Goal: Task Accomplishment & Management: Use online tool/utility

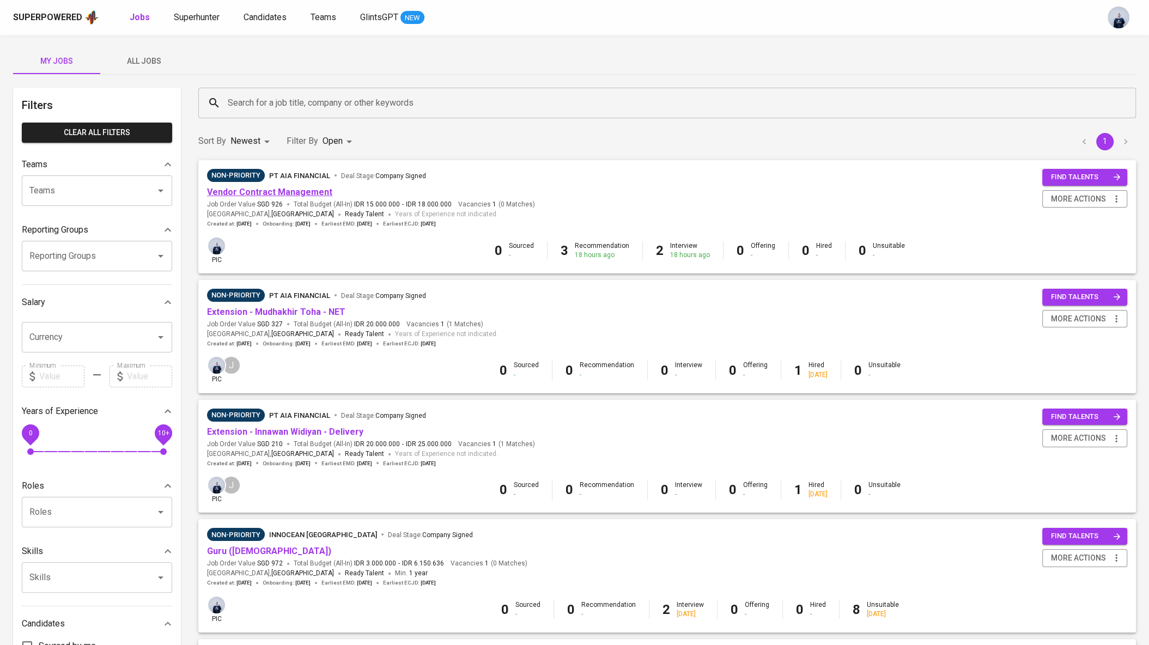
click at [298, 191] on link "Vendor Contract Management" at bounding box center [269, 192] width 125 height 10
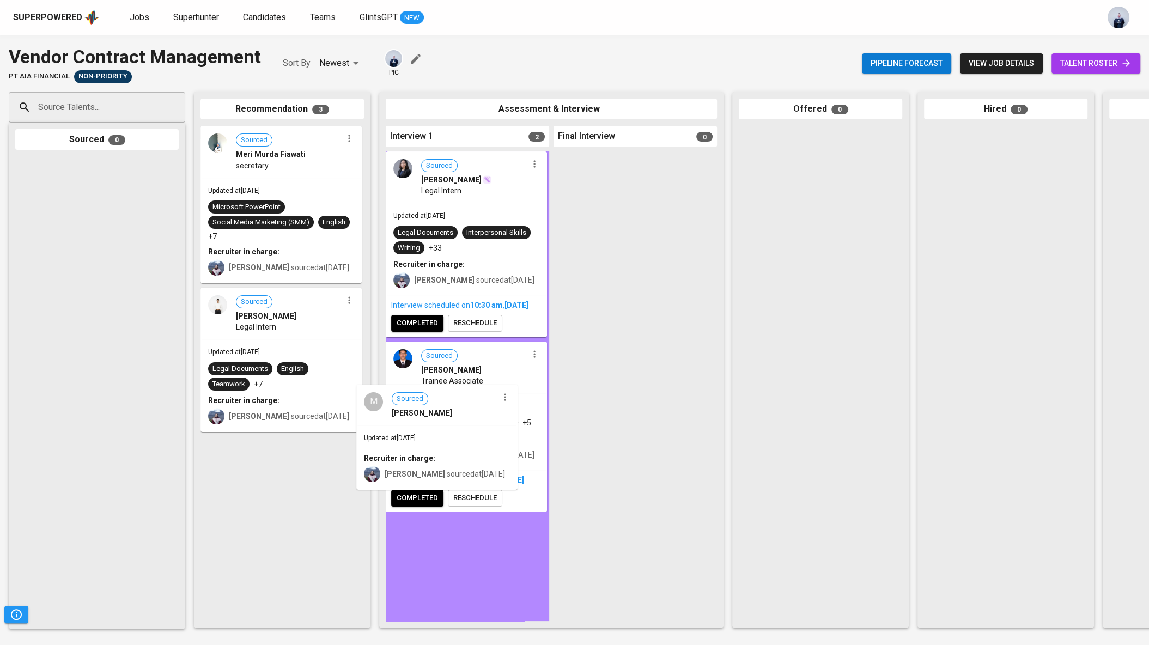
drag, startPoint x: 286, startPoint y: 463, endPoint x: 454, endPoint y: 402, distance: 179.4
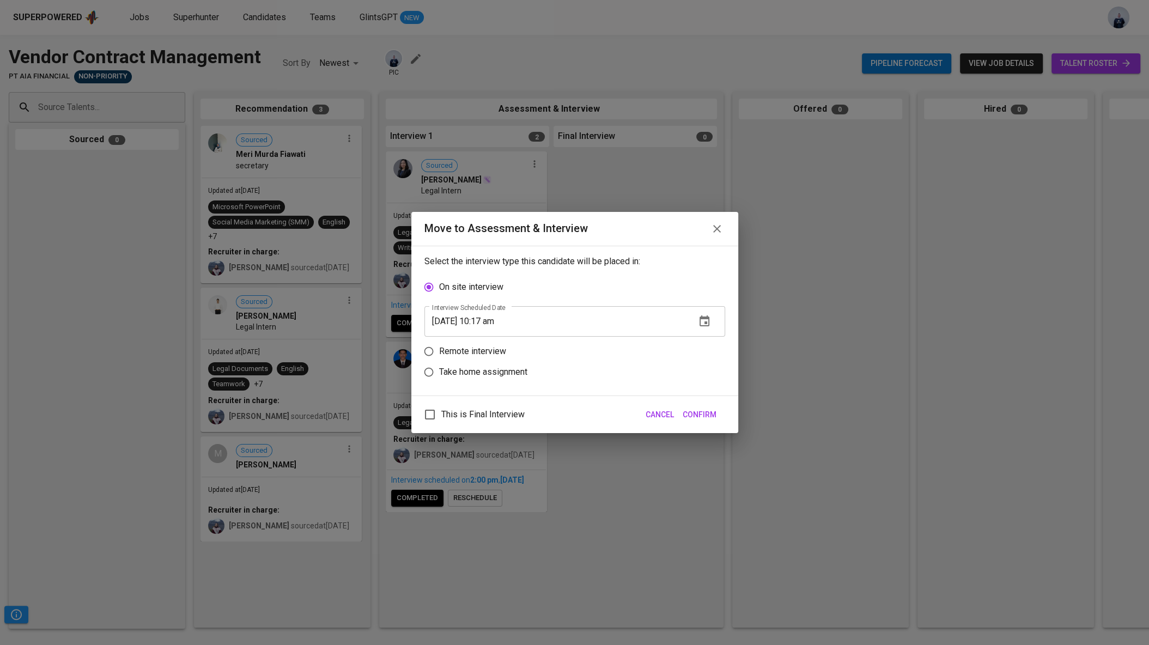
click at [488, 352] on p "Remote interview" at bounding box center [472, 351] width 67 height 13
click at [439, 352] on input "Remote interview" at bounding box center [428, 351] width 21 height 21
radio input "true"
click at [700, 345] on icon "button" at bounding box center [705, 341] width 10 height 11
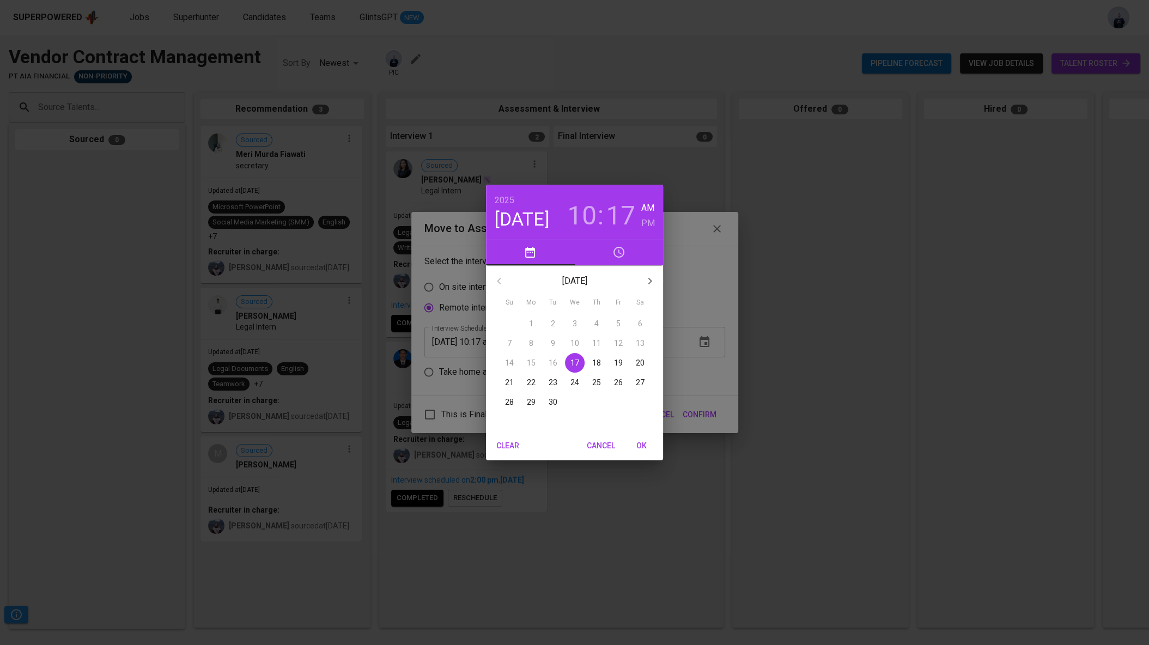
click at [594, 360] on p "18" at bounding box center [596, 362] width 9 height 11
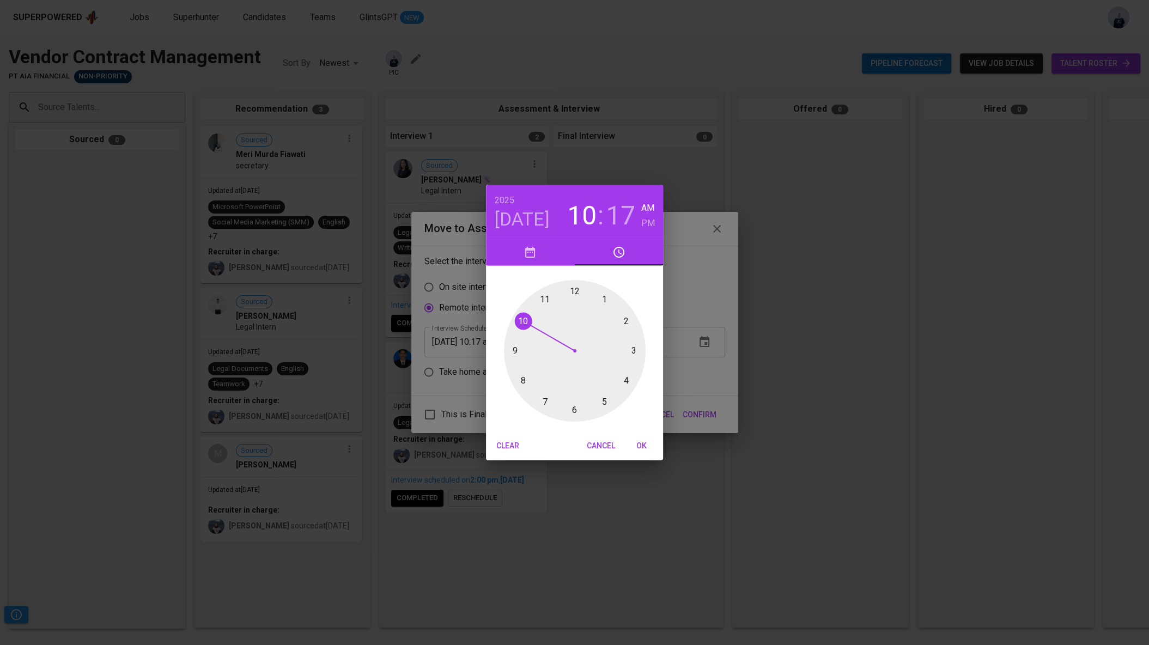
click at [623, 378] on div at bounding box center [575, 351] width 142 height 142
click at [576, 287] on div at bounding box center [575, 351] width 142 height 142
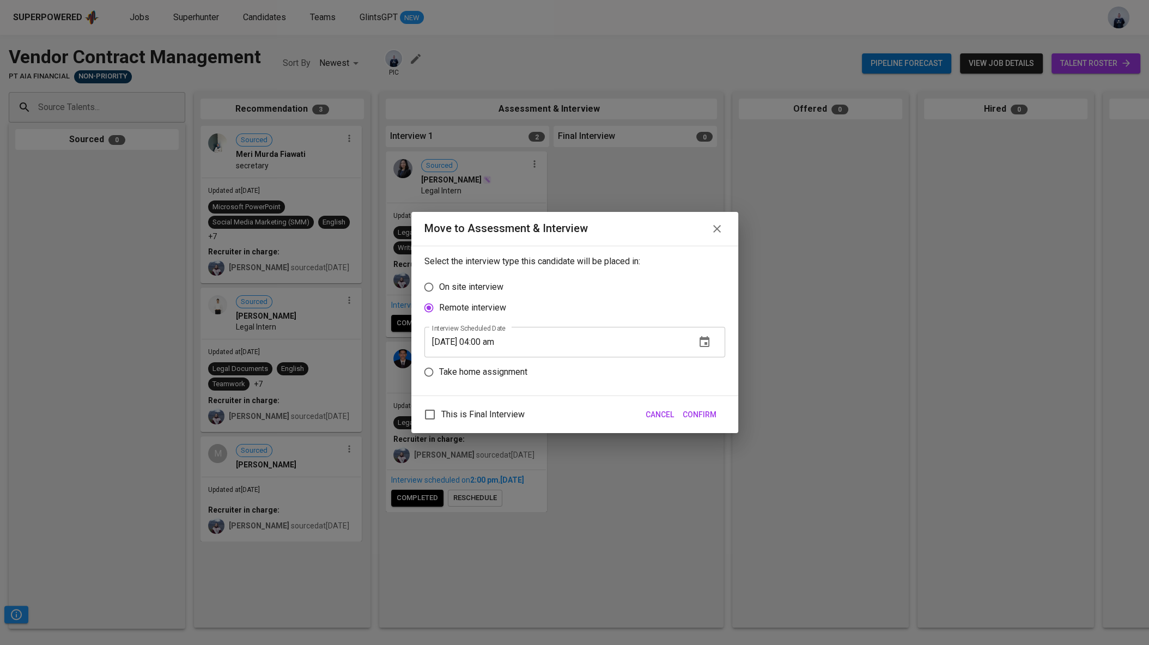
click at [507, 342] on input "[DATE] 04:00 am" at bounding box center [555, 342] width 263 height 31
type input "[DATE] 04:00 pm"
click at [700, 408] on span "Confirm" at bounding box center [700, 415] width 34 height 14
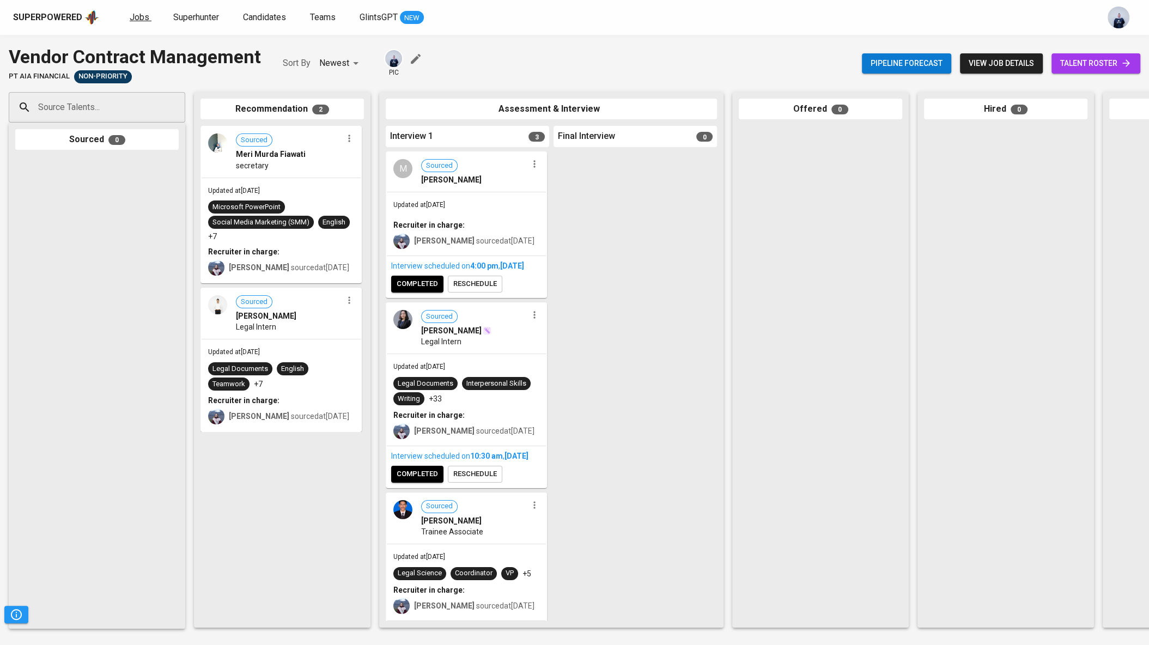
click at [141, 18] on span "Jobs" at bounding box center [140, 17] width 20 height 10
